Goal: Task Accomplishment & Management: Manage account settings

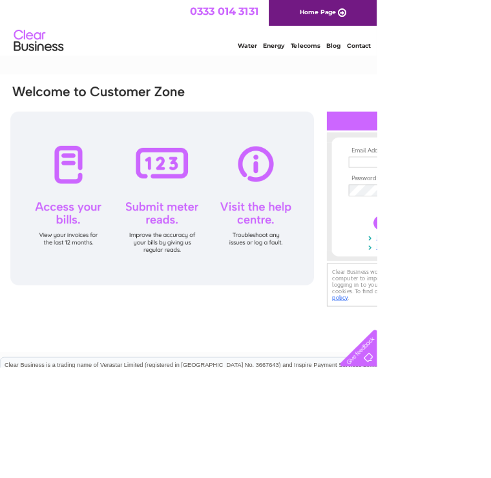
type input "oxtedcarpetshop@hotmail.com"
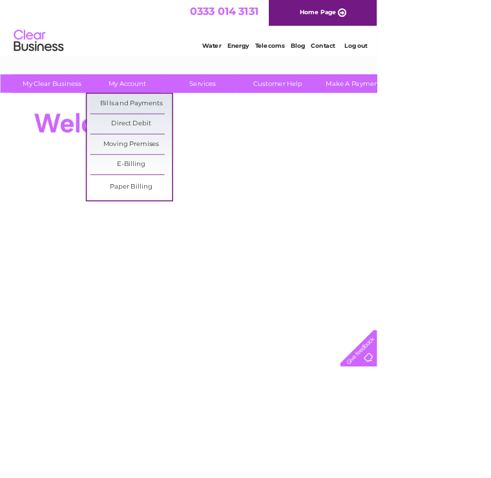
click at [182, 133] on link "Bills and Payments" at bounding box center [171, 135] width 107 height 26
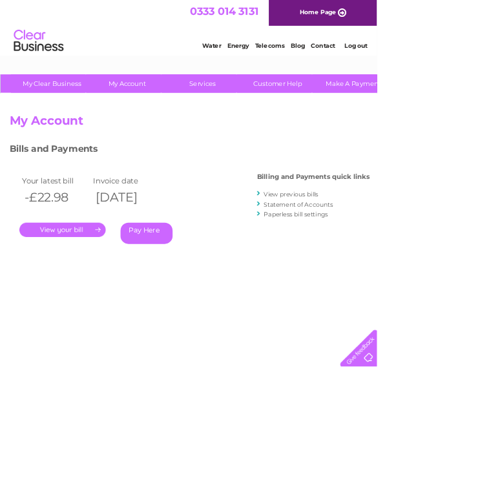
click at [95, 291] on link "." at bounding box center [81, 299] width 112 height 19
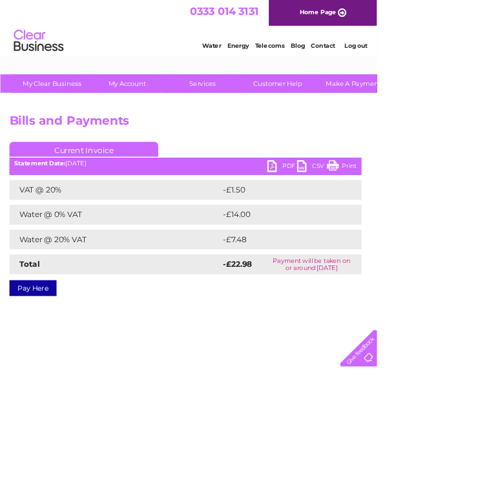
click at [443, 213] on link "Print" at bounding box center [445, 218] width 39 height 19
